Goal: Task Accomplishment & Management: Manage account settings

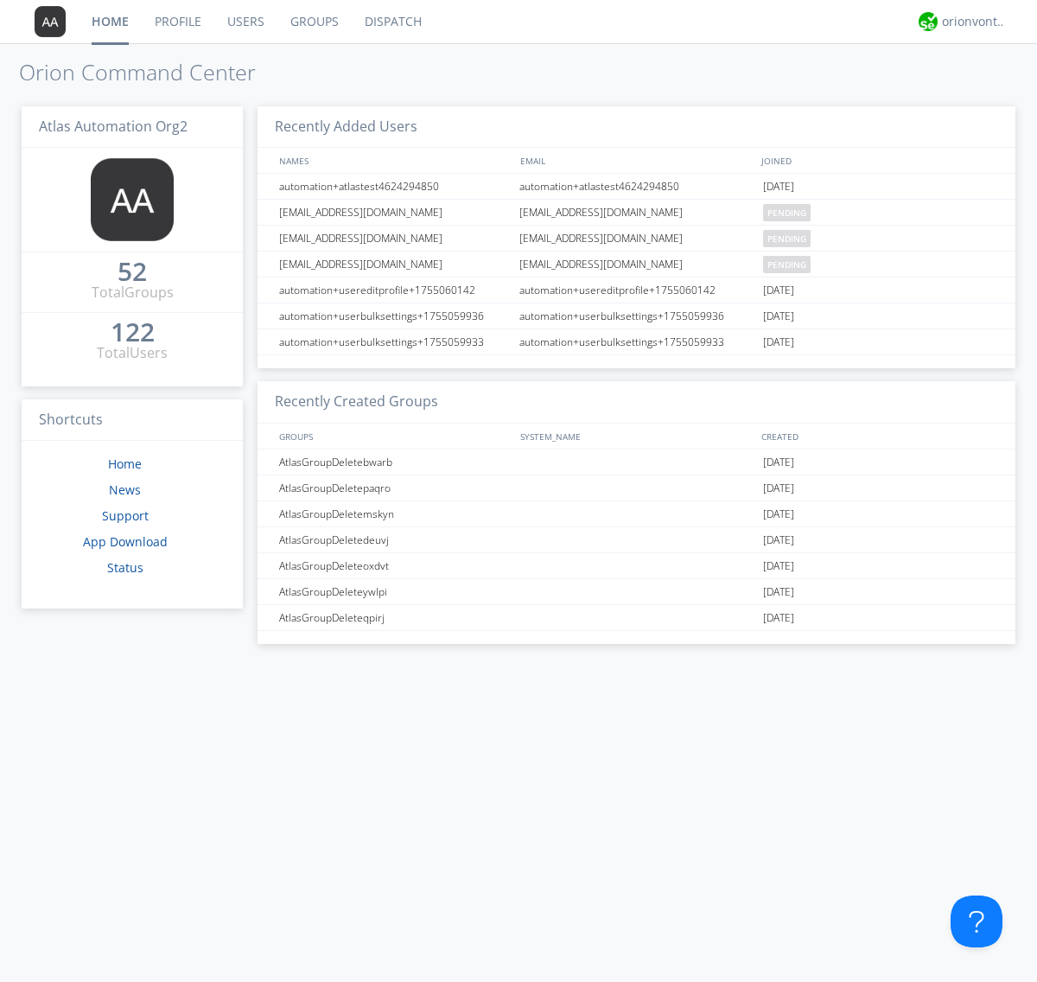
click at [313, 22] on link "Groups" at bounding box center [314, 21] width 74 height 43
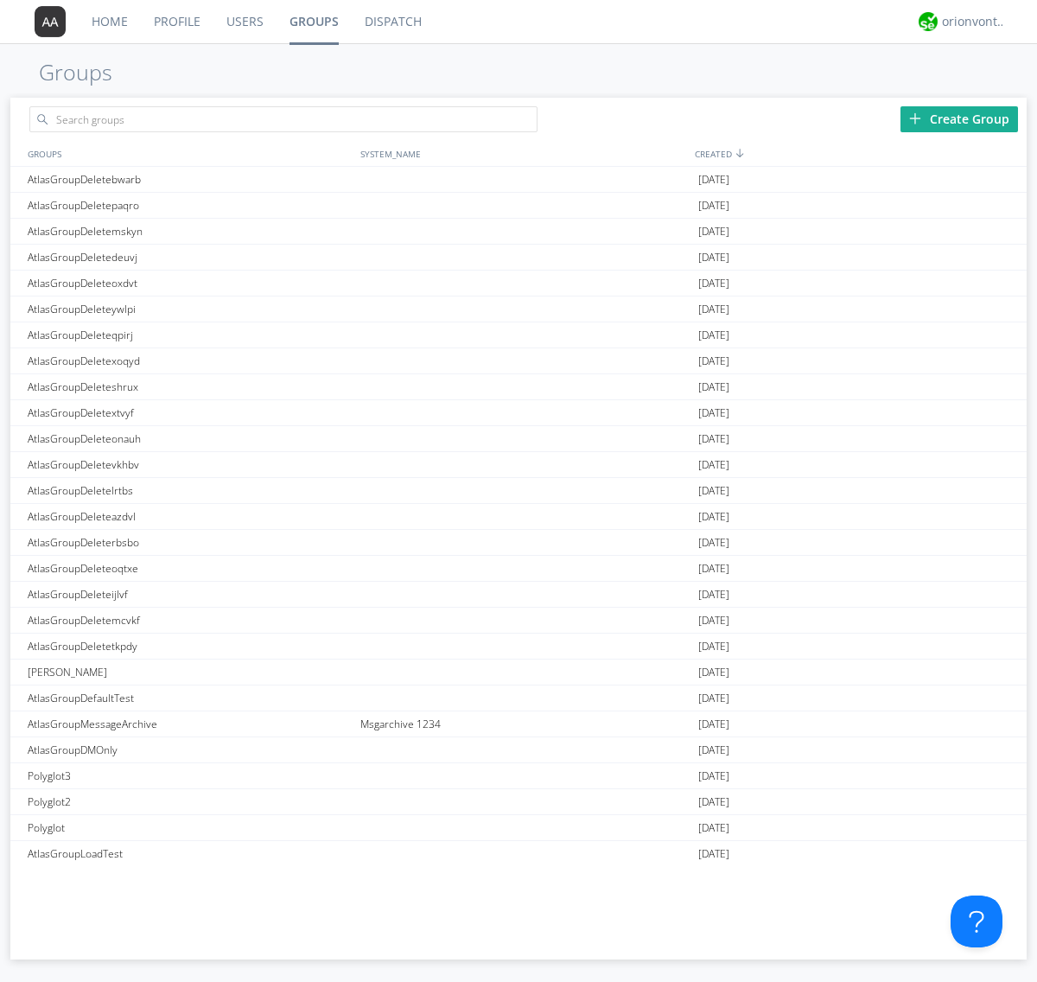
click at [959, 118] on div "Create Group" at bounding box center [960, 119] width 118 height 26
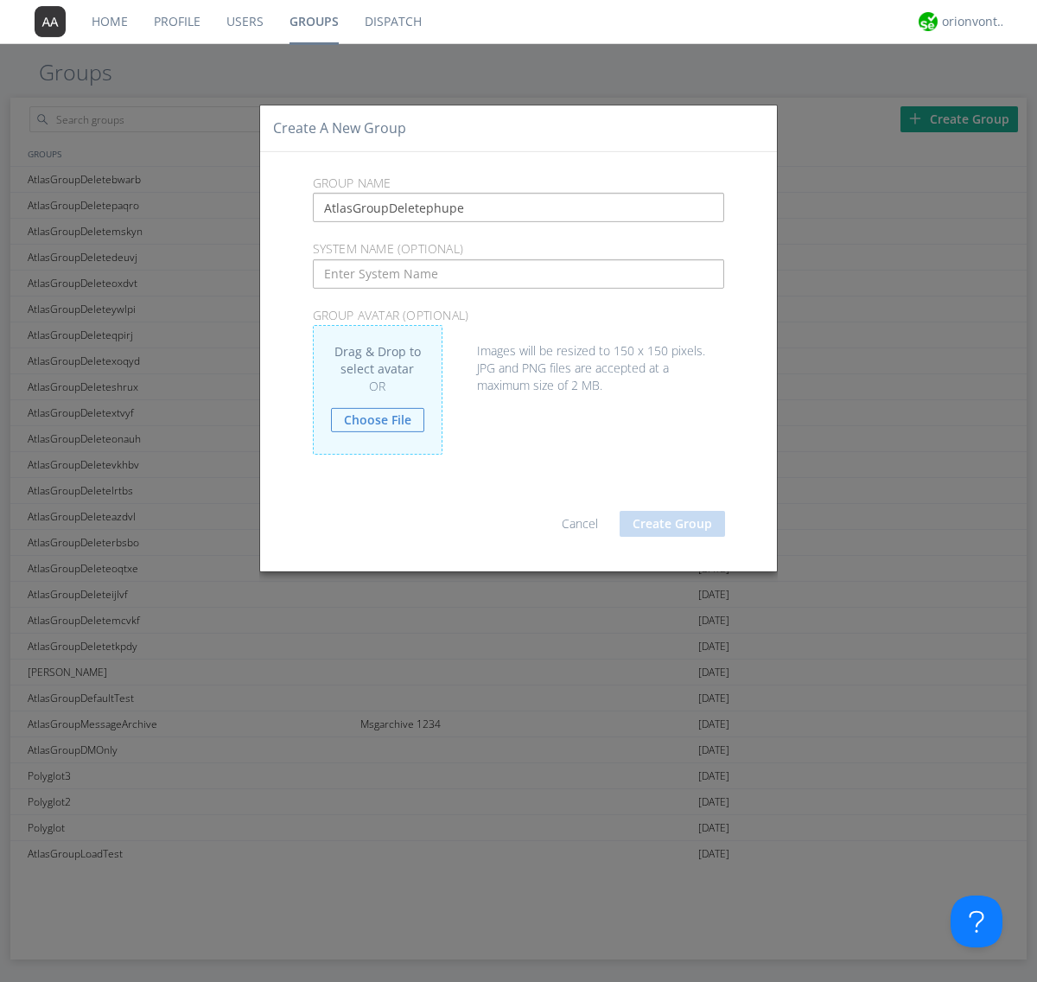
type input "AtlasGroupDeletephupe"
click at [672, 523] on button "Create Group" at bounding box center [672, 524] width 105 height 26
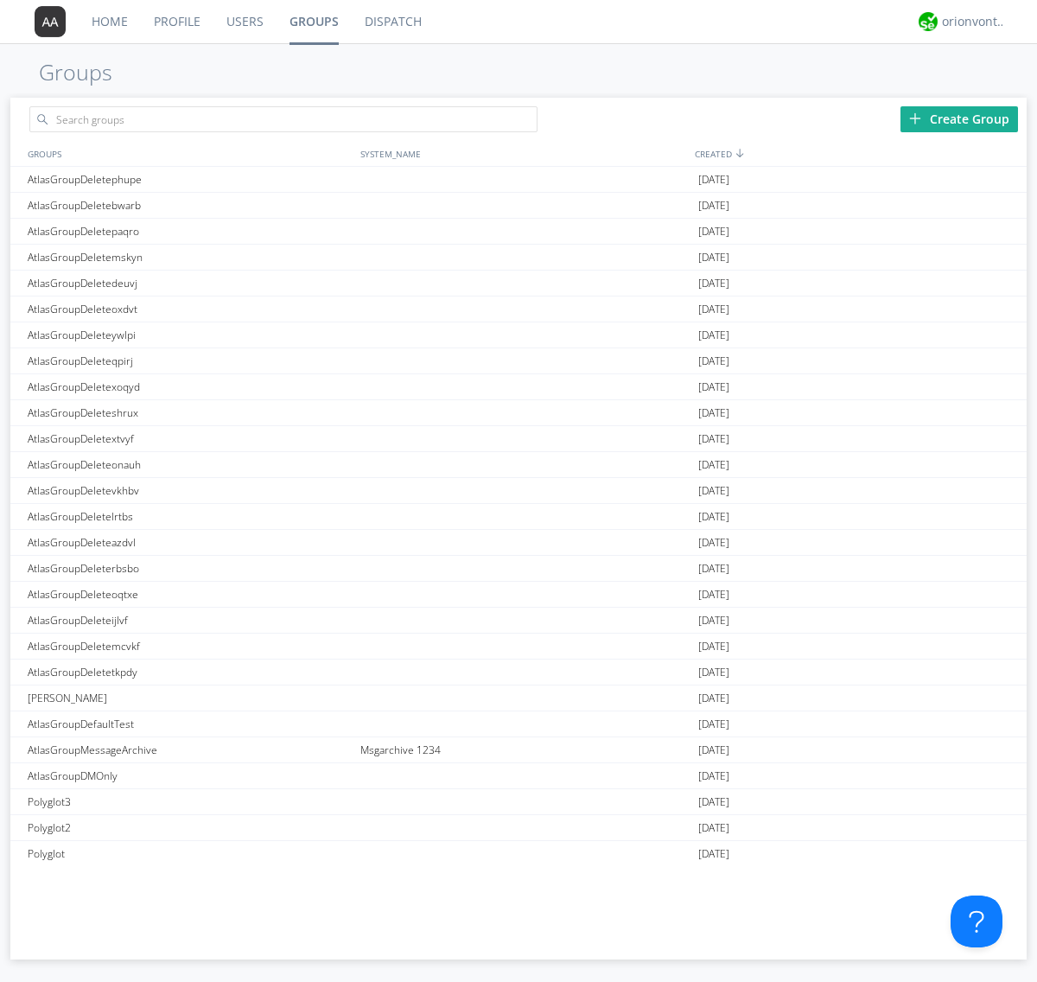
click at [313, 22] on link "Groups" at bounding box center [314, 21] width 75 height 43
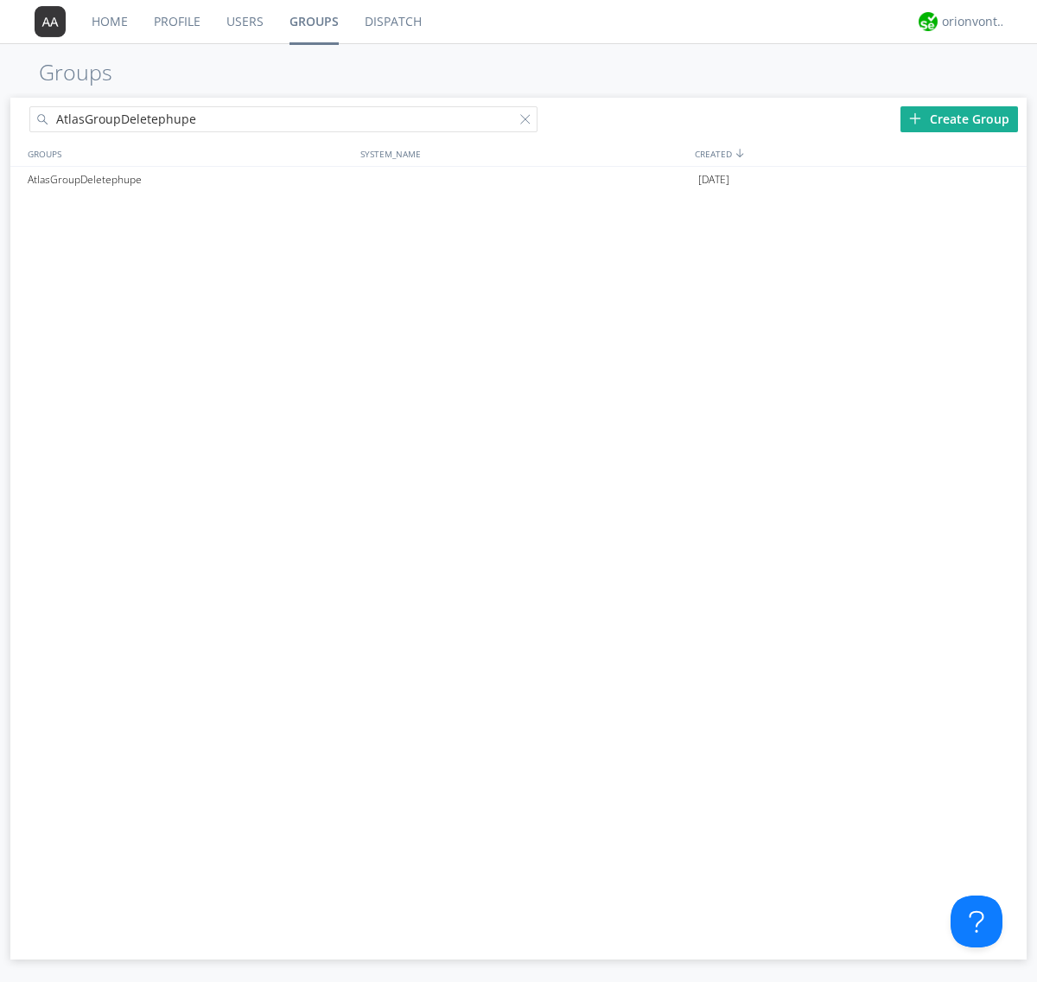
type input "AtlasGroupDeletephupe"
click at [529, 122] on div at bounding box center [528, 122] width 17 height 17
type input "AtlasGroupDeletephupe"
click at [189, 179] on div "AtlasGroupDeletephupe" at bounding box center [189, 180] width 333 height 26
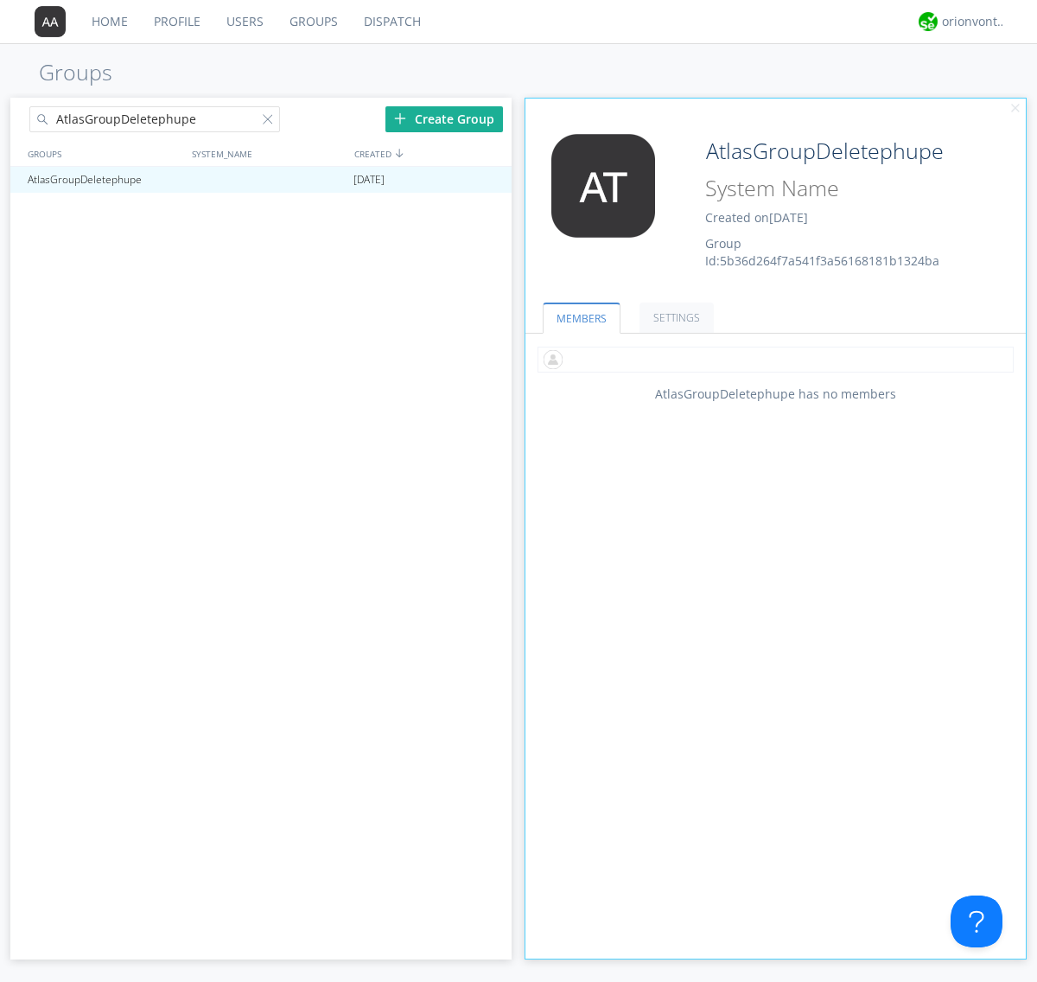
click at [775, 359] on input "text" at bounding box center [776, 360] width 476 height 26
type input "automation+atlas0005+org2"
click at [772, 359] on input "text" at bounding box center [776, 360] width 476 height 26
type input "automation+atlas0004+org2"
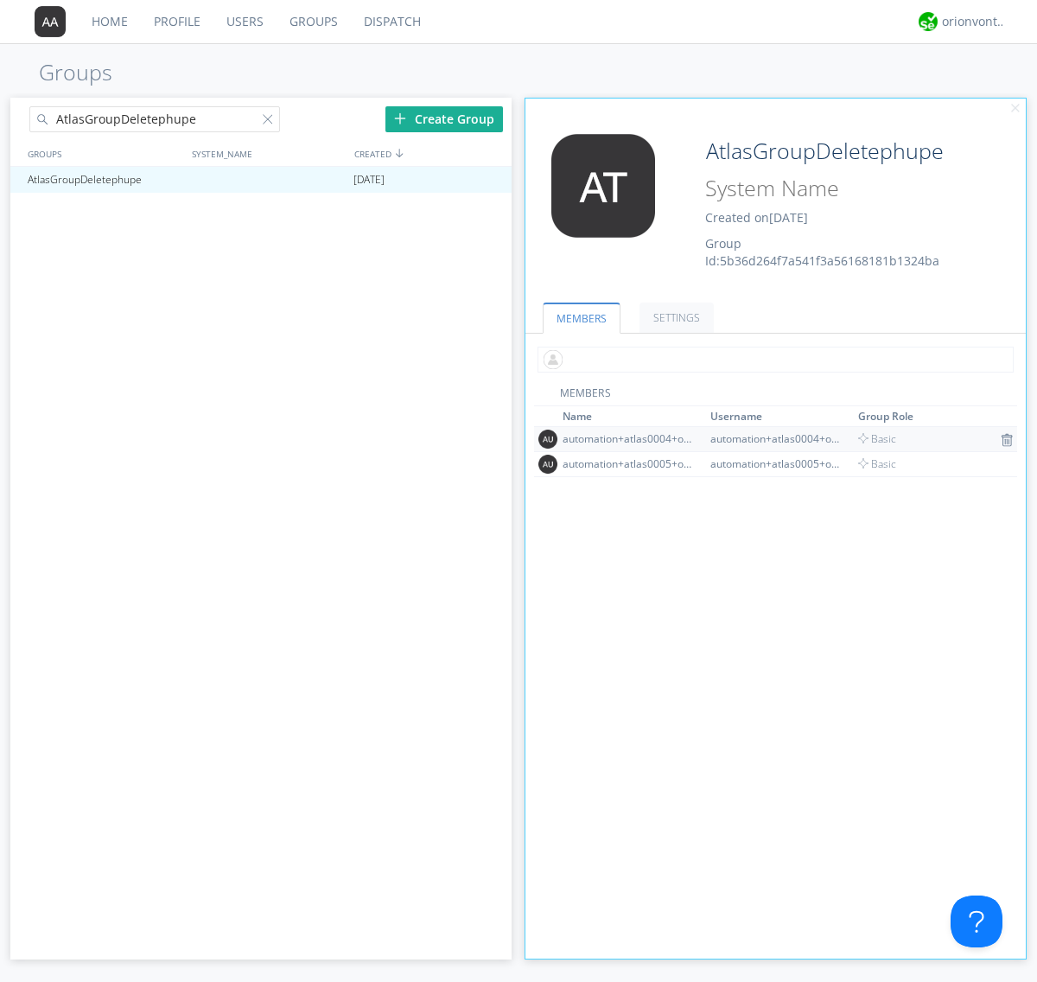
scroll to position [113, 0]
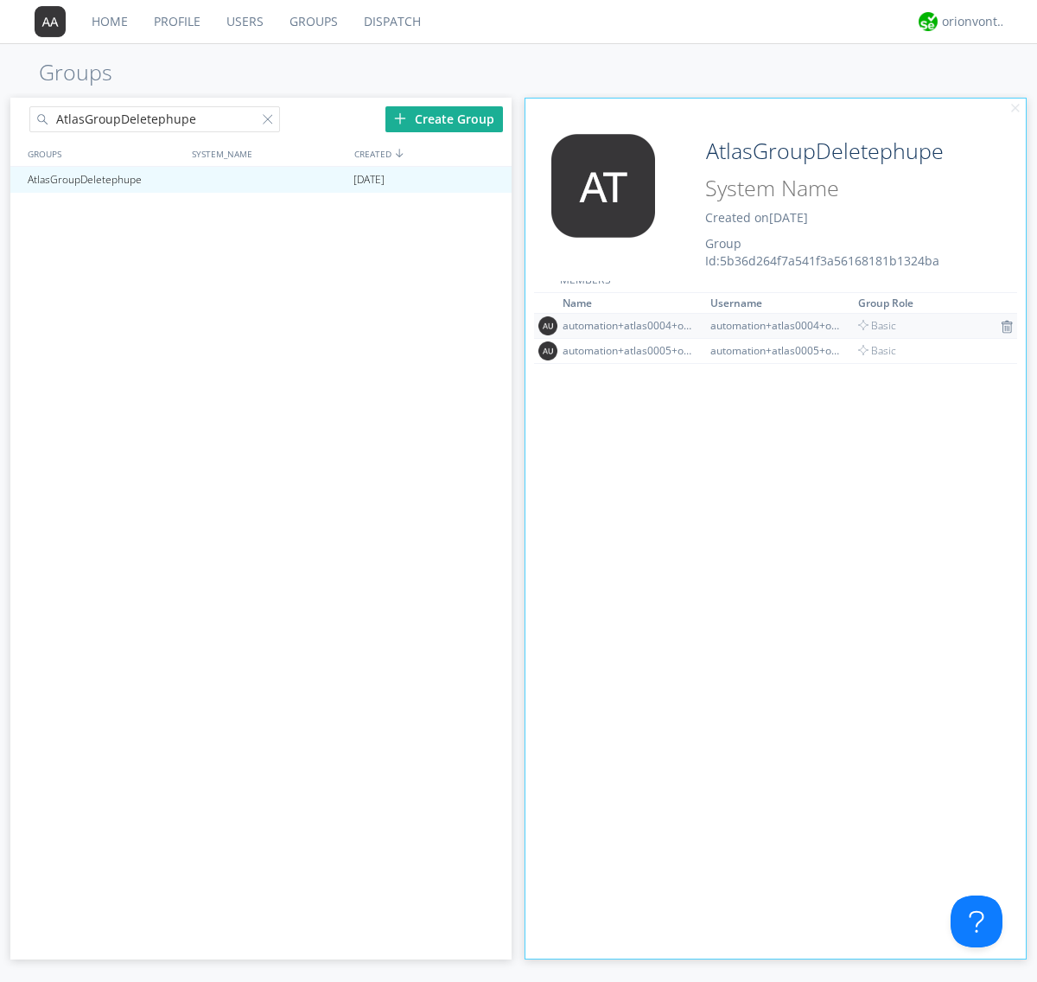
click at [1001, 326] on img at bounding box center [1007, 327] width 12 height 14
click at [489, 180] on div at bounding box center [489, 180] width 17 height 14
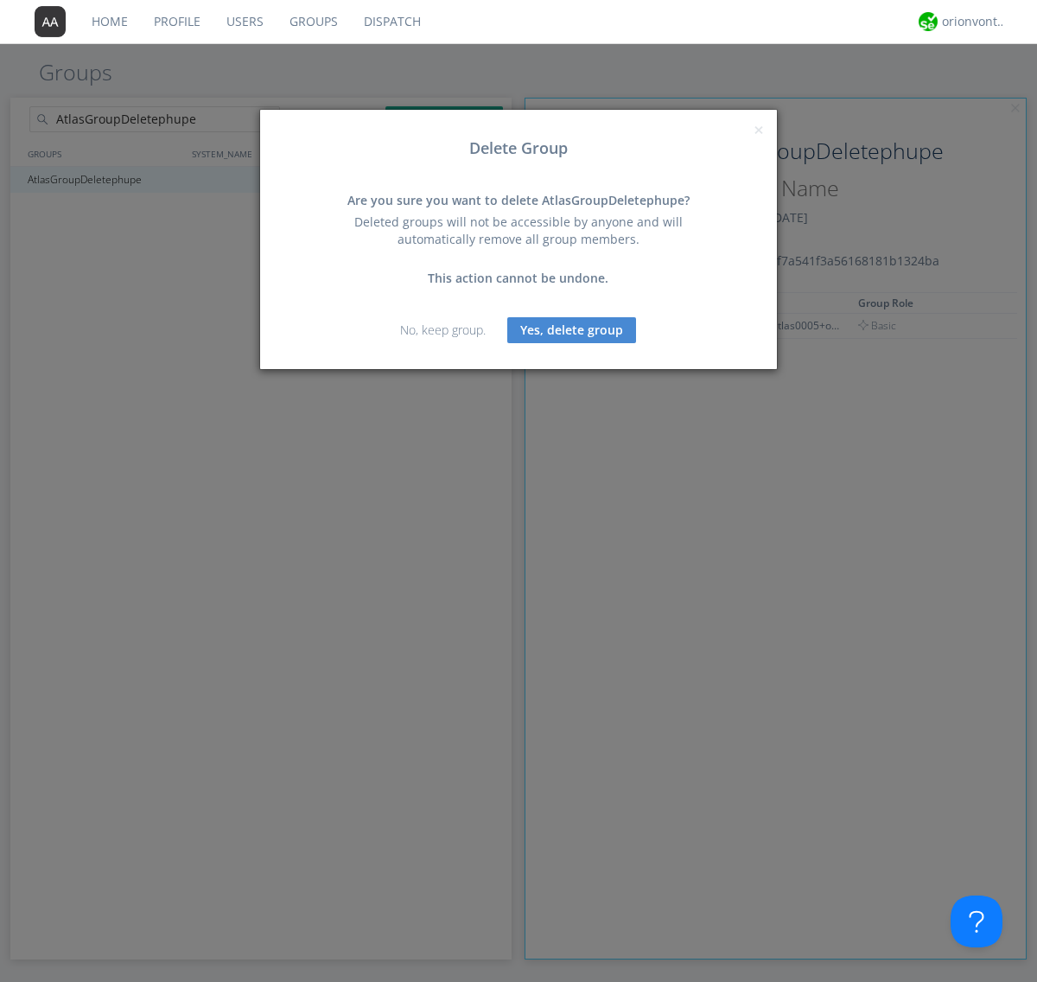
click at [572, 329] on button "Yes, delete group" at bounding box center [571, 330] width 129 height 26
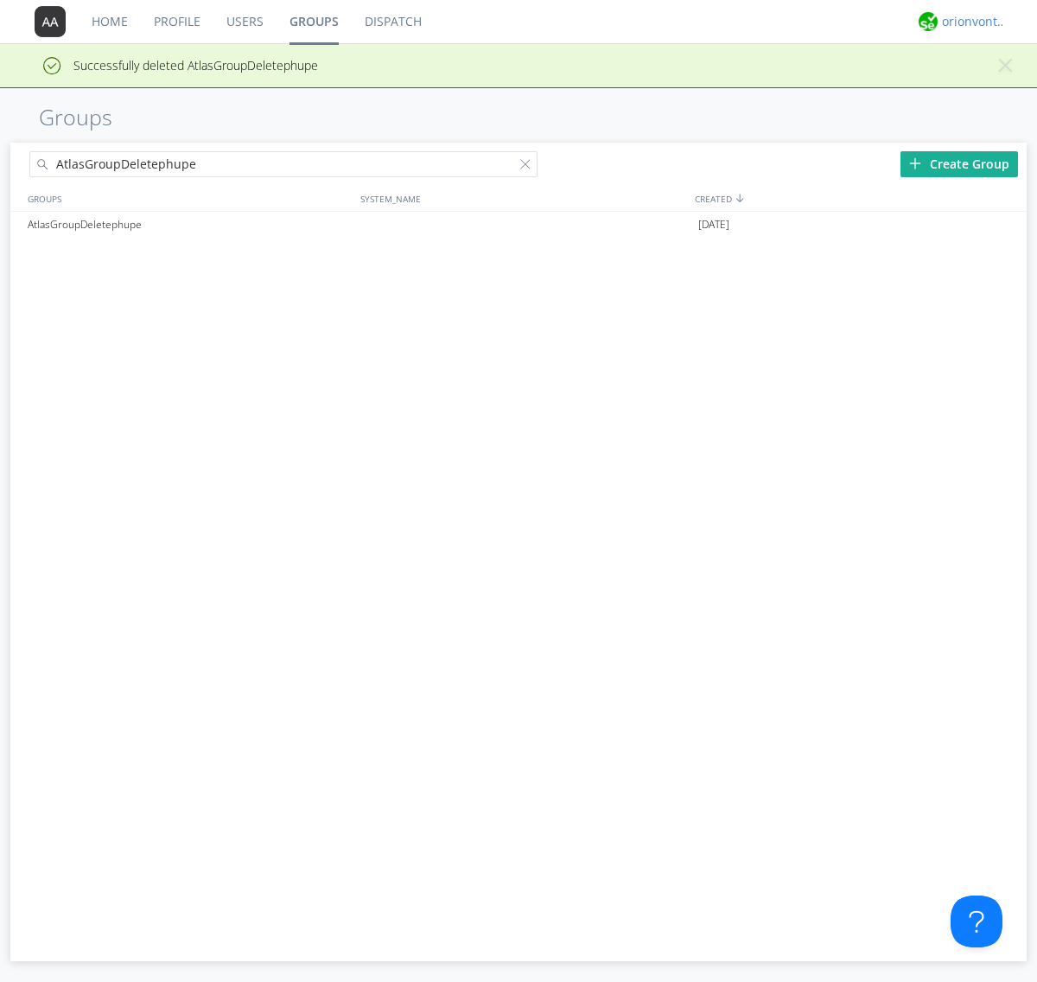
click at [970, 22] on div "orionvontas+atlas+automation+org2" at bounding box center [974, 21] width 65 height 17
